Goal: Information Seeking & Learning: Check status

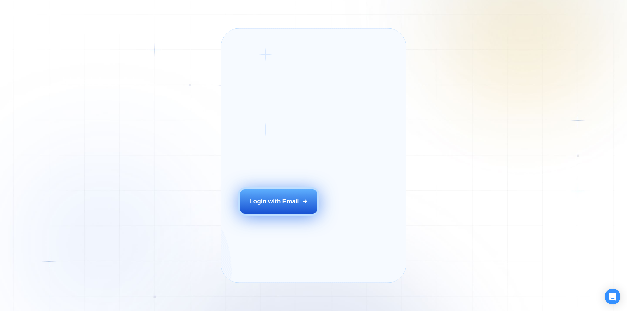
click at [272, 206] on div "Login with Email" at bounding box center [274, 201] width 50 height 8
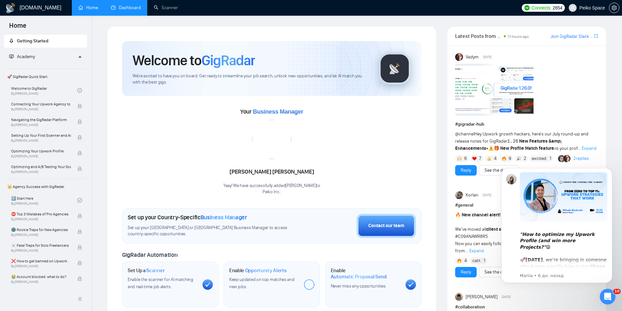
click at [131, 10] on link "Dashboard" at bounding box center [126, 8] width 30 height 6
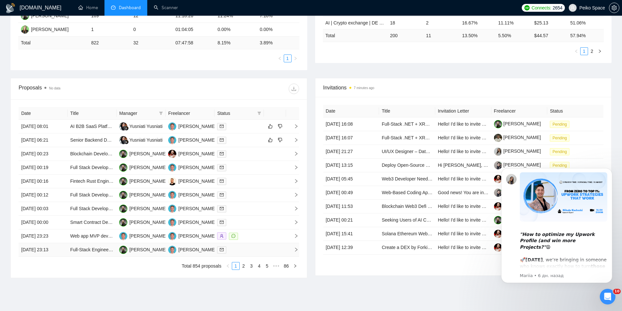
scroll to position [196, 0]
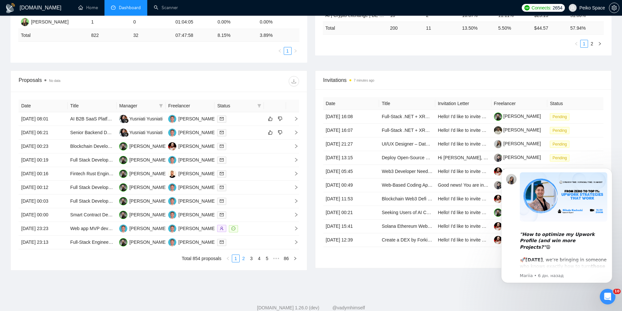
click at [243, 259] on link "2" at bounding box center [243, 258] width 7 height 7
click at [250, 258] on link "3" at bounding box center [251, 258] width 7 height 7
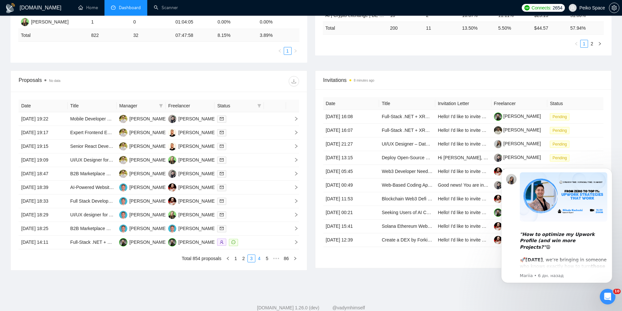
click at [258, 258] on link "4" at bounding box center [259, 258] width 7 height 7
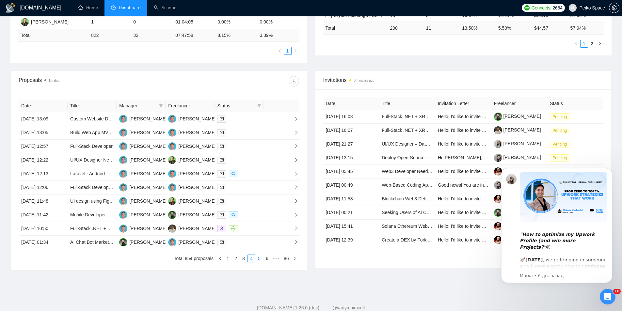
click at [260, 258] on link "5" at bounding box center [259, 258] width 7 height 7
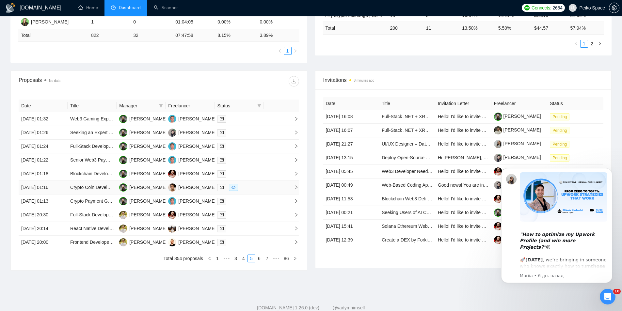
click at [98, 193] on td "Crypto Coin Development & Mining App Creation" at bounding box center [92, 188] width 49 height 14
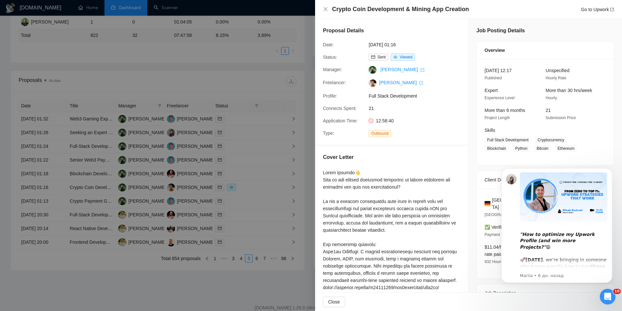
click at [94, 206] on div at bounding box center [311, 155] width 622 height 311
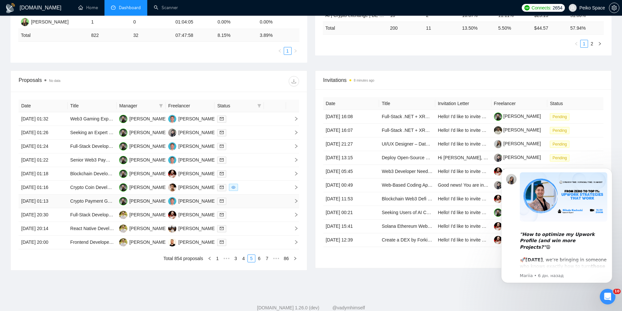
click at [95, 205] on td "Crypto Payment Gateway Plugin Development for WooCommerce (Commercial Release)" at bounding box center [92, 202] width 49 height 14
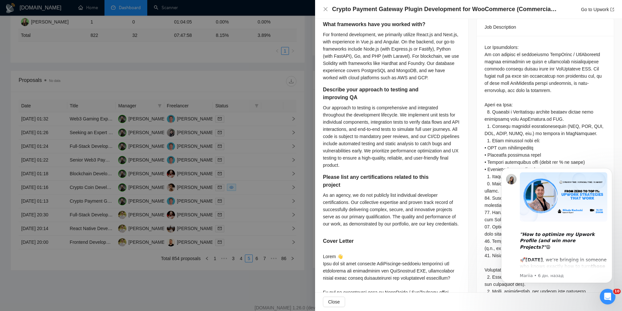
scroll to position [261, 0]
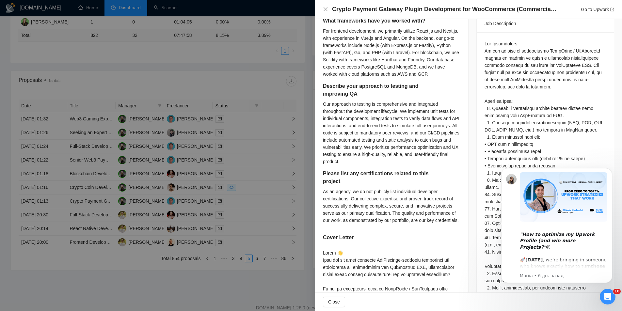
click at [141, 260] on div at bounding box center [311, 155] width 622 height 311
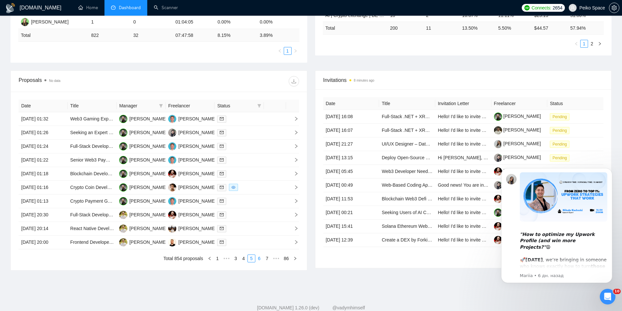
click at [257, 259] on link "6" at bounding box center [259, 258] width 7 height 7
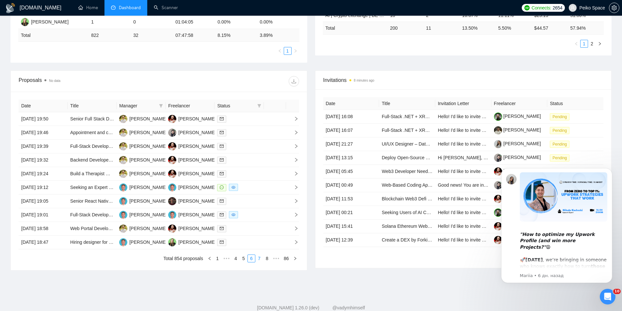
click at [258, 258] on link "7" at bounding box center [259, 258] width 7 height 7
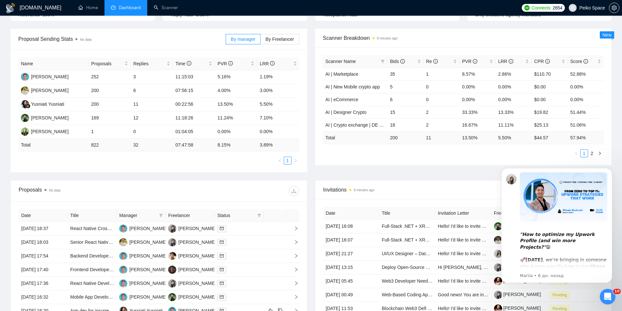
scroll to position [0, 0]
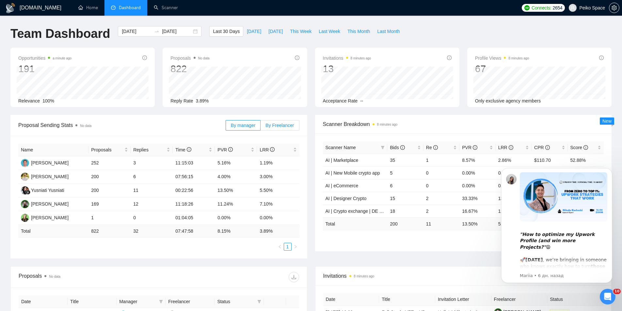
click at [272, 125] on span "By Freelancer" at bounding box center [279, 125] width 28 height 5
click at [260, 127] on input "By Freelancer" at bounding box center [260, 127] width 0 height 0
click at [251, 123] on span "By manager" at bounding box center [243, 125] width 24 height 5
click at [226, 127] on input "By manager" at bounding box center [226, 127] width 0 height 0
click at [294, 147] on div "LRR" at bounding box center [277, 149] width 37 height 7
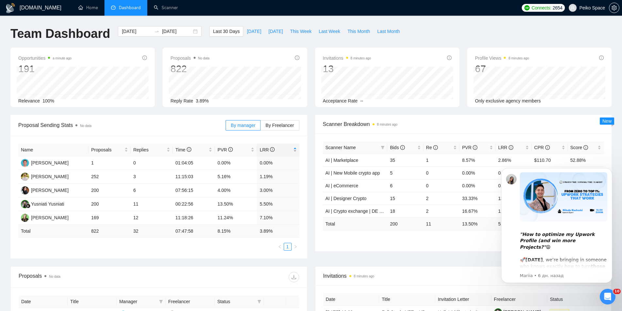
click at [294, 147] on div "LRR" at bounding box center [277, 149] width 37 height 7
click at [190, 32] on div "2025-07-21 2025-08-20" at bounding box center [160, 31] width 84 height 10
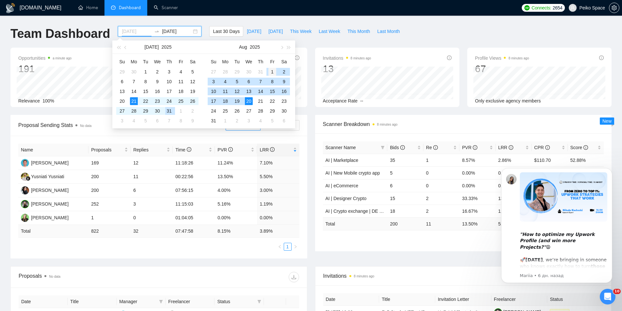
type input "2025-08-01"
click at [271, 71] on div "1" at bounding box center [272, 72] width 8 height 8
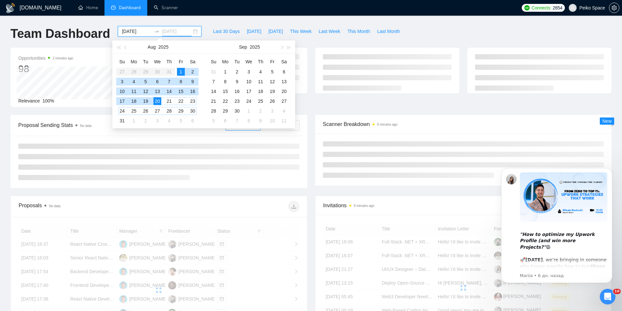
click at [156, 102] on div "20" at bounding box center [157, 101] width 8 height 8
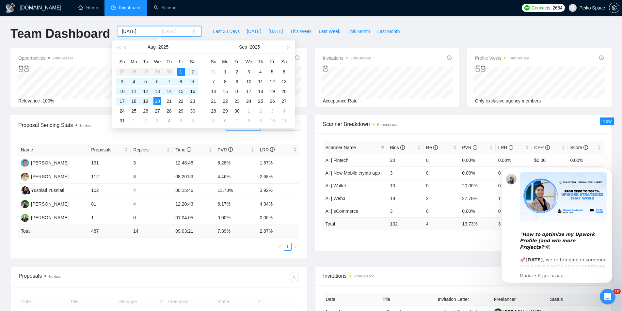
type input "2025-08-20"
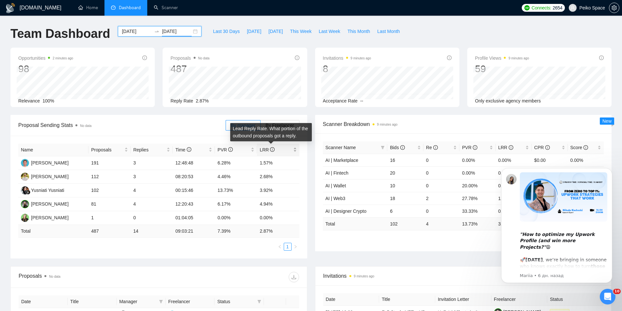
click at [261, 149] on span "LRR" at bounding box center [266, 149] width 15 height 5
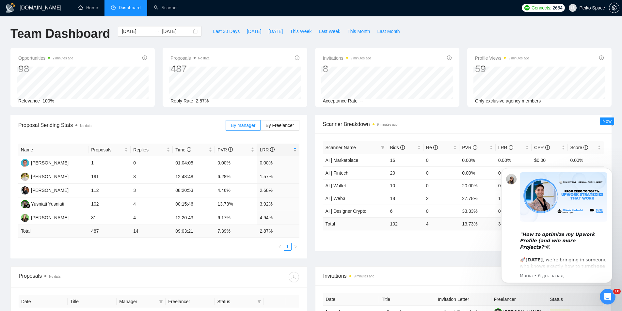
click at [261, 149] on span "LRR" at bounding box center [266, 149] width 15 height 5
drag, startPoint x: 272, startPoint y: 178, endPoint x: 214, endPoint y: 177, distance: 58.1
click at [214, 177] on tr "Yusniati Yusniati 102 4 00:15:46 13.73% 3.92%" at bounding box center [158, 177] width 281 height 14
drag, startPoint x: 271, startPoint y: 191, endPoint x: 218, endPoint y: 189, distance: 53.2
click at [218, 189] on tr "Pavlo Melnichenko 112 3 08:20:53 4.46% 2.68%" at bounding box center [158, 191] width 281 height 14
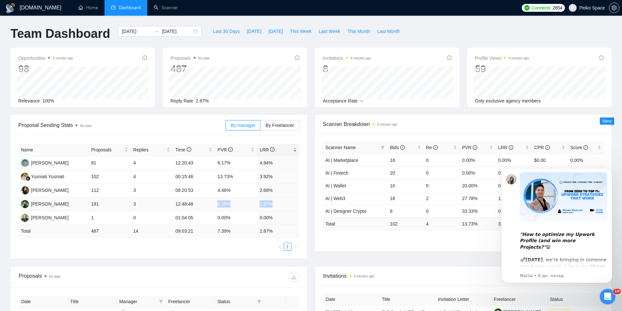
drag, startPoint x: 219, startPoint y: 206, endPoint x: 271, endPoint y: 206, distance: 51.9
click at [271, 206] on tr "Dima Lebed 191 3 12:48:48 6.28% 1.57%" at bounding box center [158, 204] width 281 height 14
